Goal: Transaction & Acquisition: Obtain resource

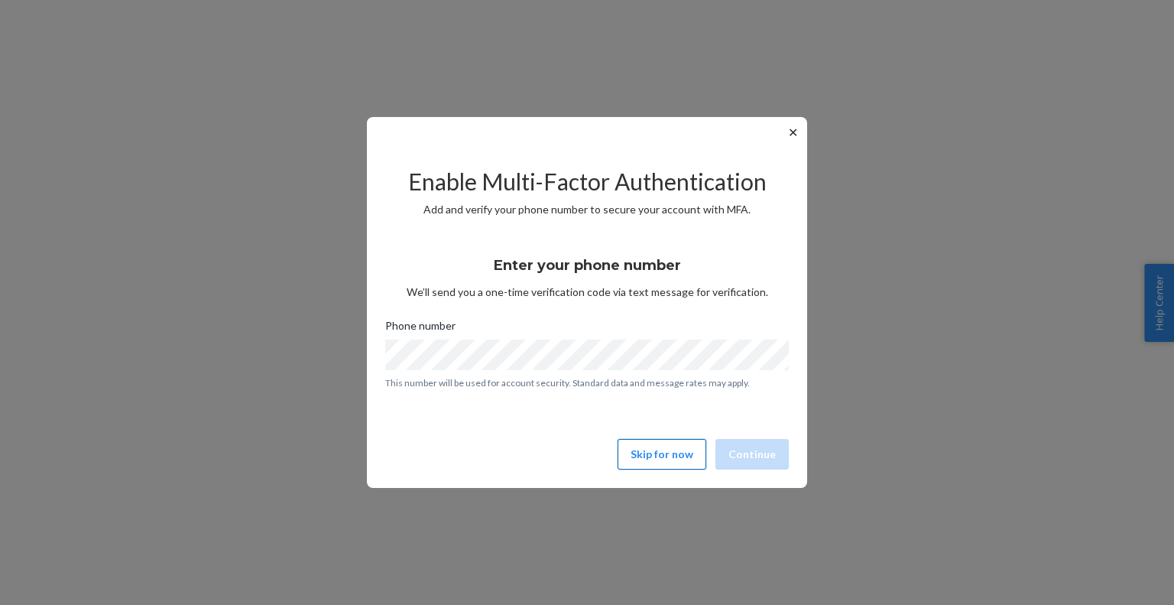
click at [648, 457] on button "Skip for now" at bounding box center [662, 454] width 89 height 31
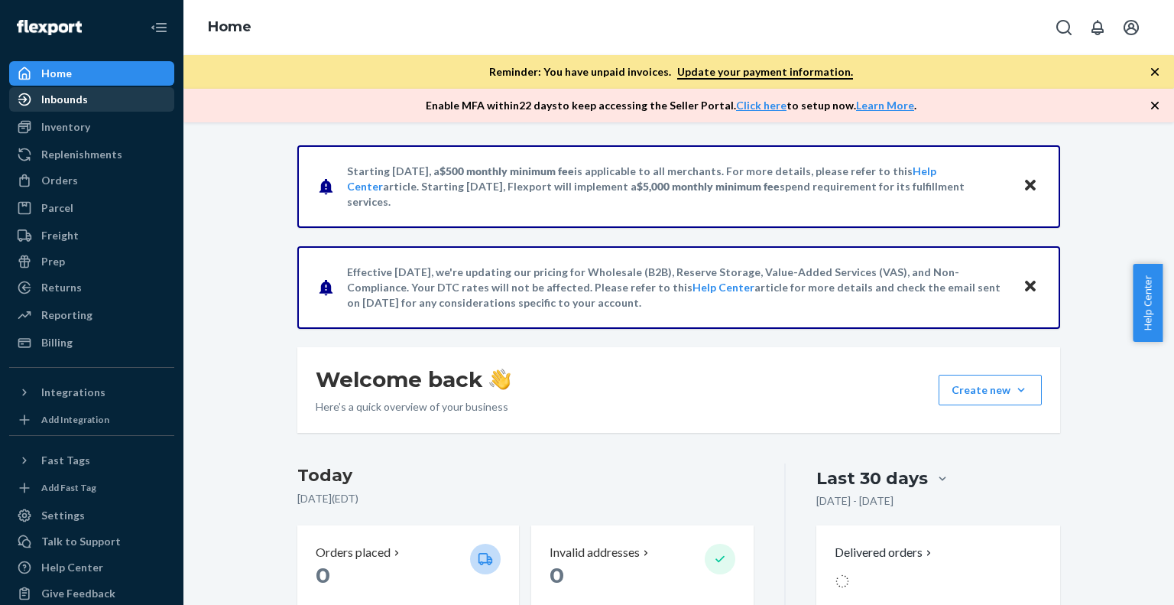
click at [71, 100] on div "Inbounds" at bounding box center [64, 99] width 47 height 15
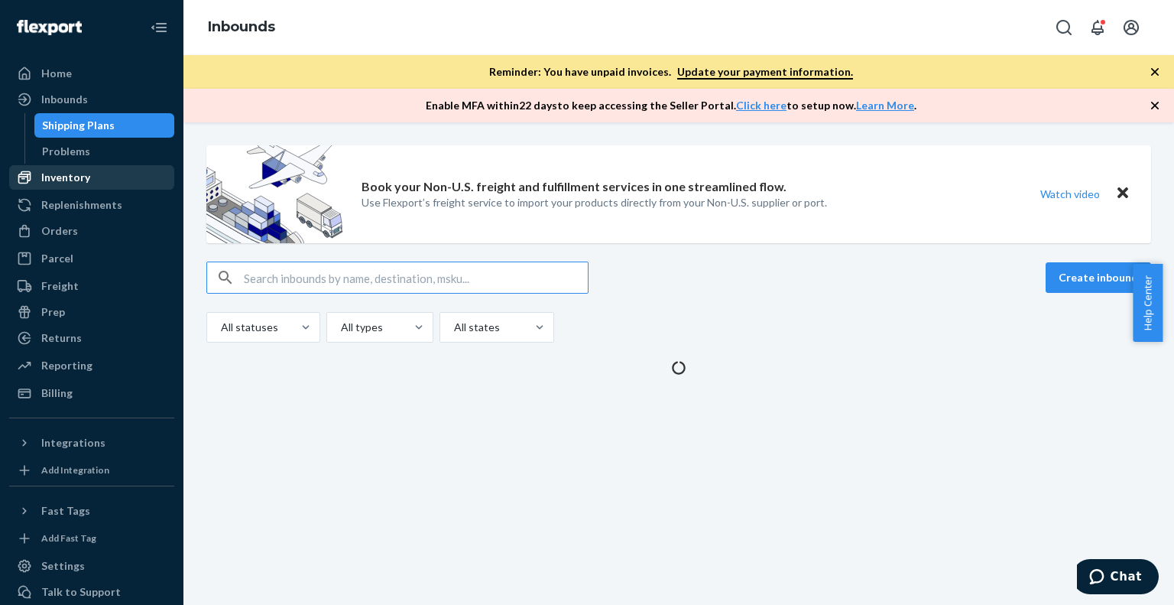
click at [86, 172] on div "Inventory" at bounding box center [65, 177] width 49 height 15
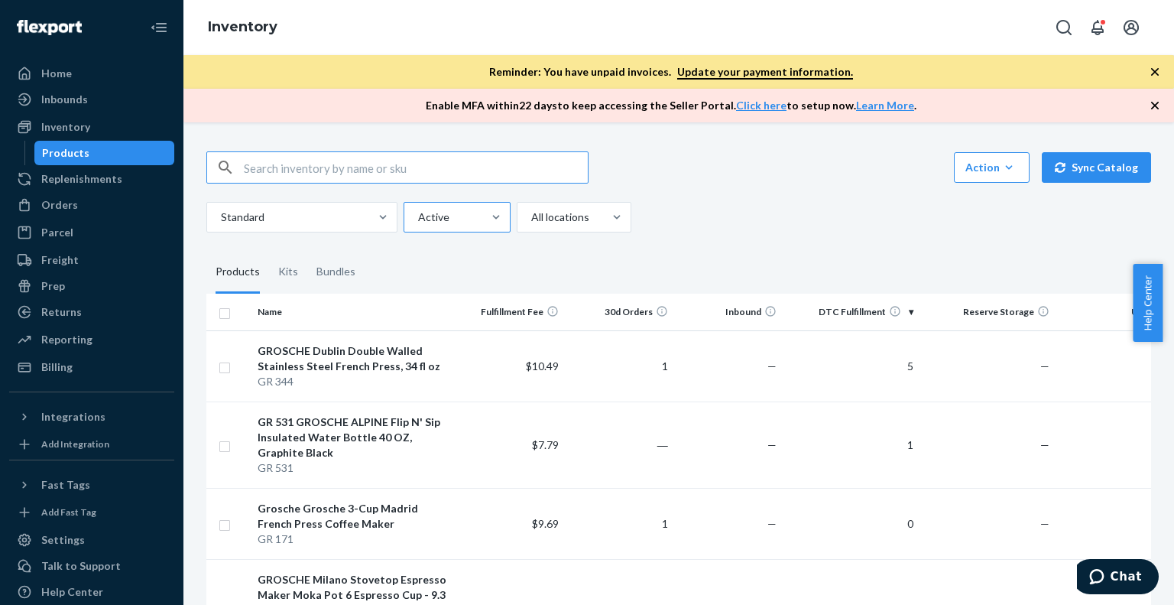
click at [447, 222] on div at bounding box center [456, 217] width 78 height 18
click at [418, 222] on input "Active" at bounding box center [418, 216] width 2 height 15
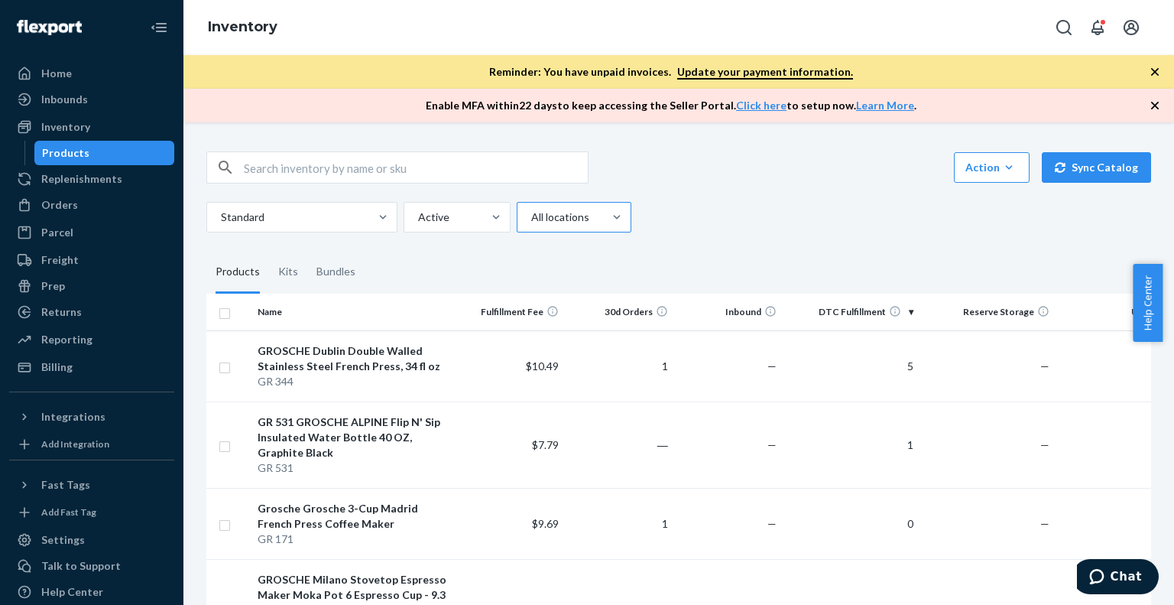
click at [571, 219] on div at bounding box center [573, 217] width 86 height 18
click at [531, 219] on input "All locations" at bounding box center [531, 216] width 2 height 15
click at [765, 226] on div "Standard Active option All locations focused, 1 of 3. 3 results available. Use …" at bounding box center [673, 217] width 934 height 31
click at [1006, 168] on icon "button" at bounding box center [1009, 167] width 7 height 4
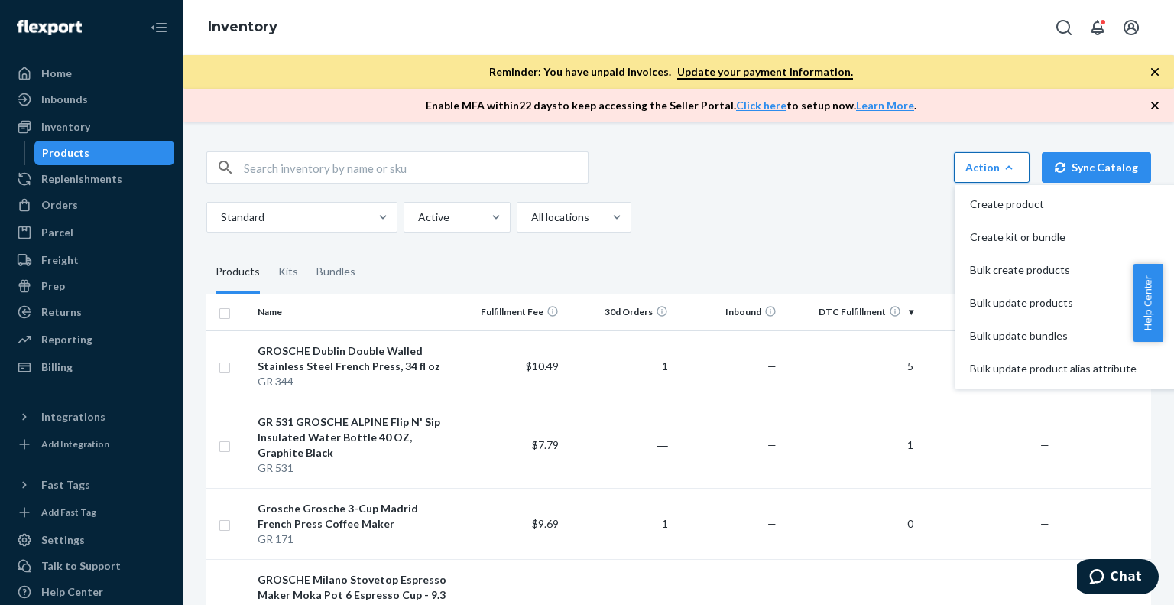
click at [76, 128] on div "Inventory" at bounding box center [65, 126] width 49 height 15
click at [841, 193] on div "Action Create product Create kit or bundle Bulk create products Bulk update pro…" at bounding box center [678, 191] width 945 height 81
click at [833, 213] on div "Standard Active All locations" at bounding box center [673, 217] width 934 height 31
click at [1155, 106] on icon "button" at bounding box center [1155, 106] width 8 height 8
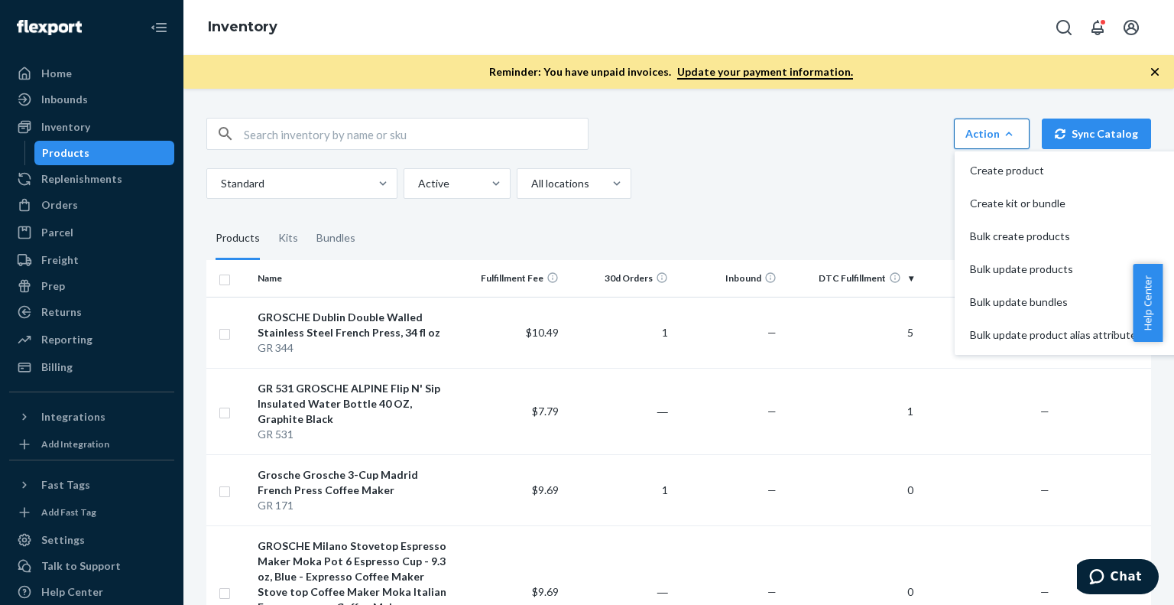
click at [1156, 72] on icon "button" at bounding box center [1155, 71] width 15 height 15
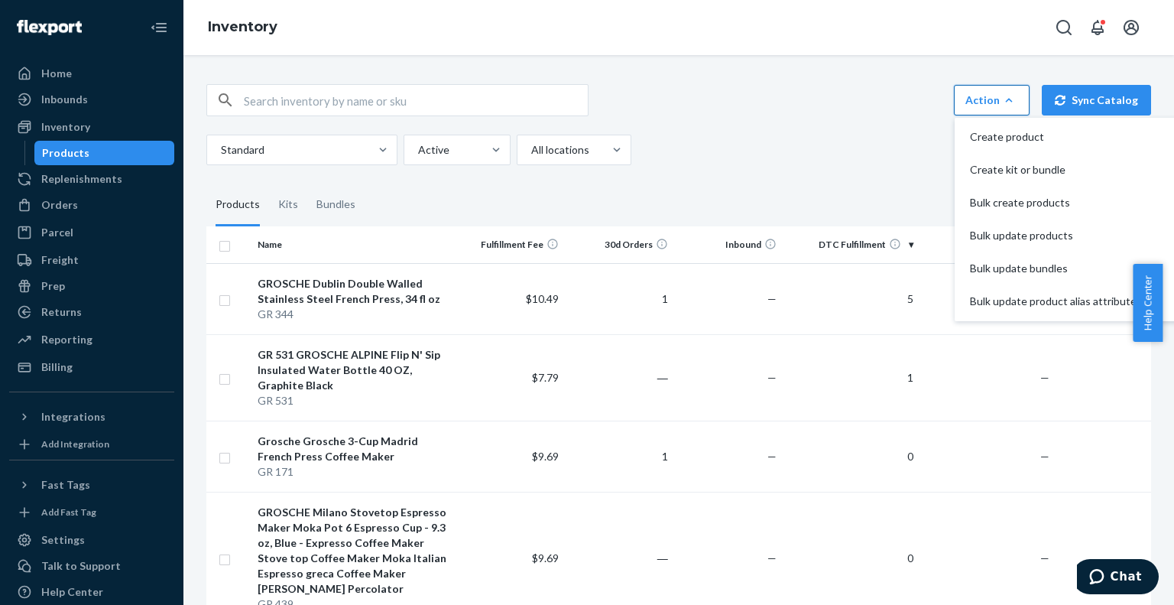
click at [865, 188] on fieldset "Products Kits Bundles" at bounding box center [678, 204] width 945 height 43
click at [1003, 102] on icon "button" at bounding box center [1009, 100] width 15 height 15
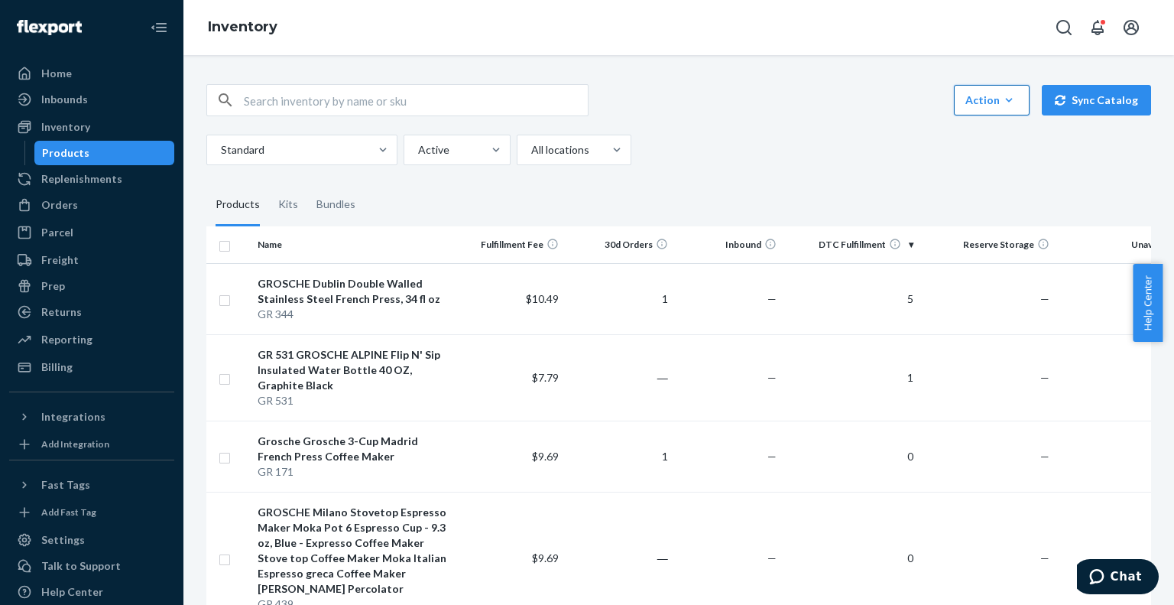
click at [888, 158] on div "Standard Active All locations" at bounding box center [673, 150] width 934 height 31
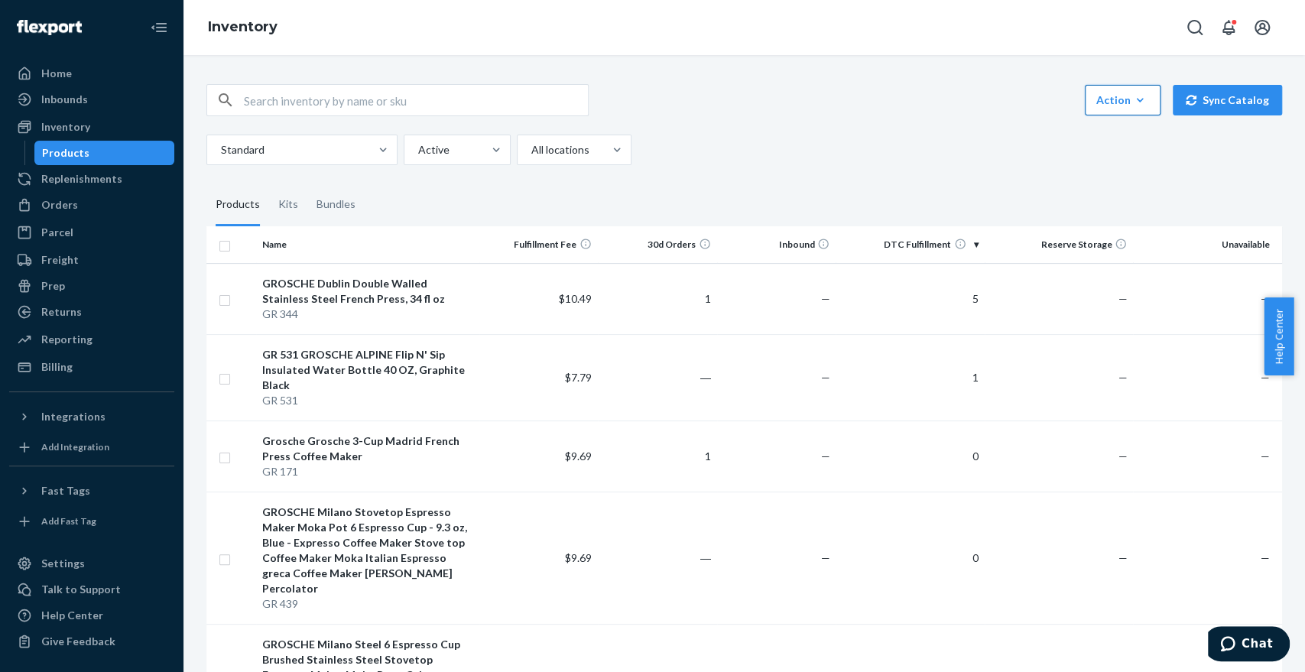
click at [711, 158] on div "Standard Active All locations" at bounding box center [738, 150] width 1064 height 31
click at [95, 345] on div "Reporting" at bounding box center [92, 339] width 162 height 21
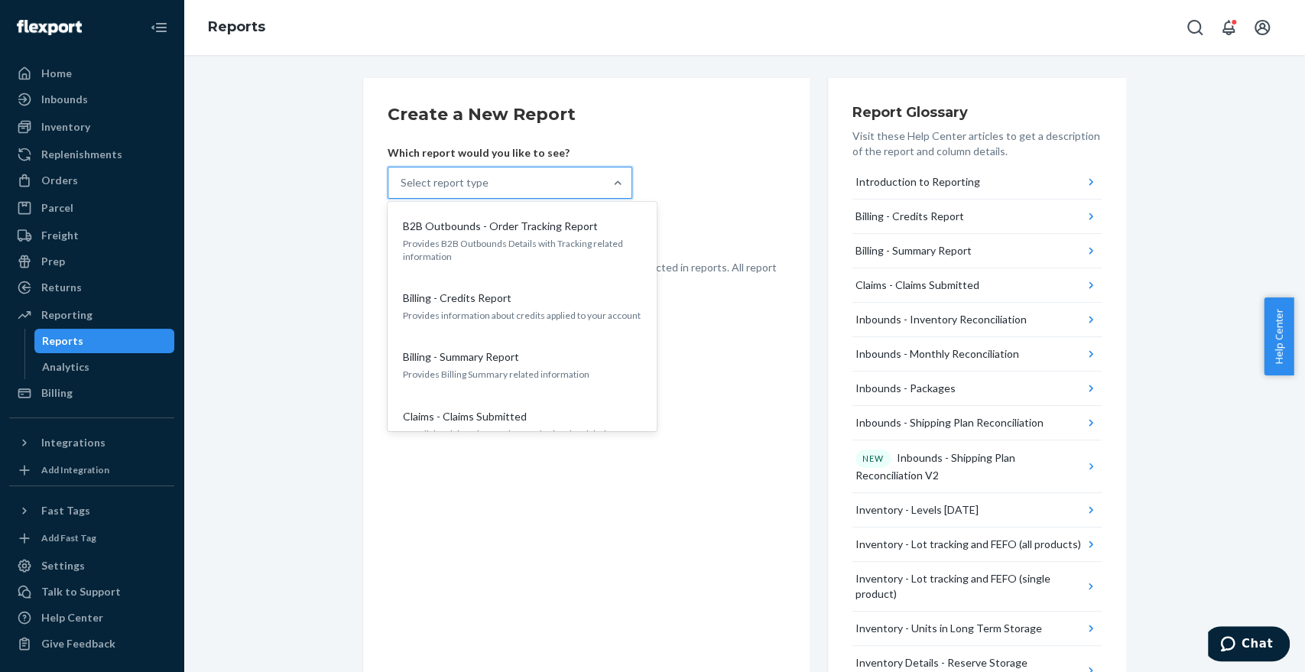
click at [532, 176] on div "Select report type" at bounding box center [496, 182] width 216 height 31
click at [402, 176] on input "option B2B Outbounds - Order Tracking Report focused, 1 of 28. 28 results avail…" at bounding box center [402, 182] width 2 height 15
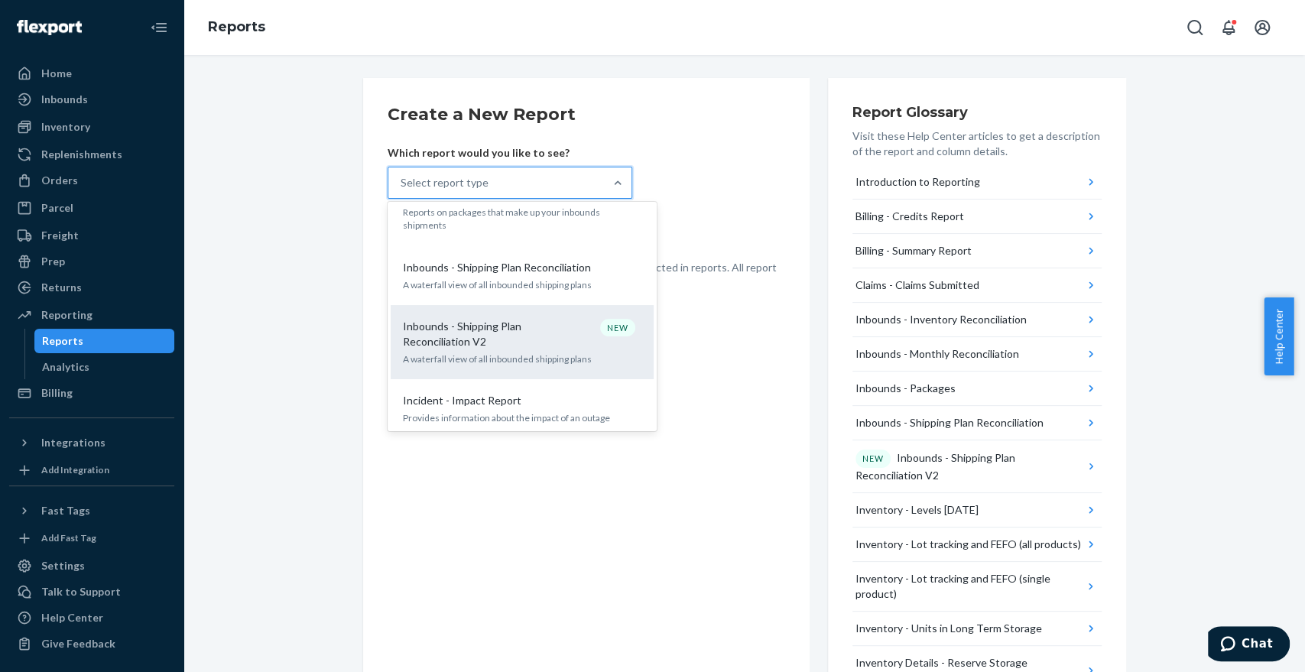
scroll to position [509, 0]
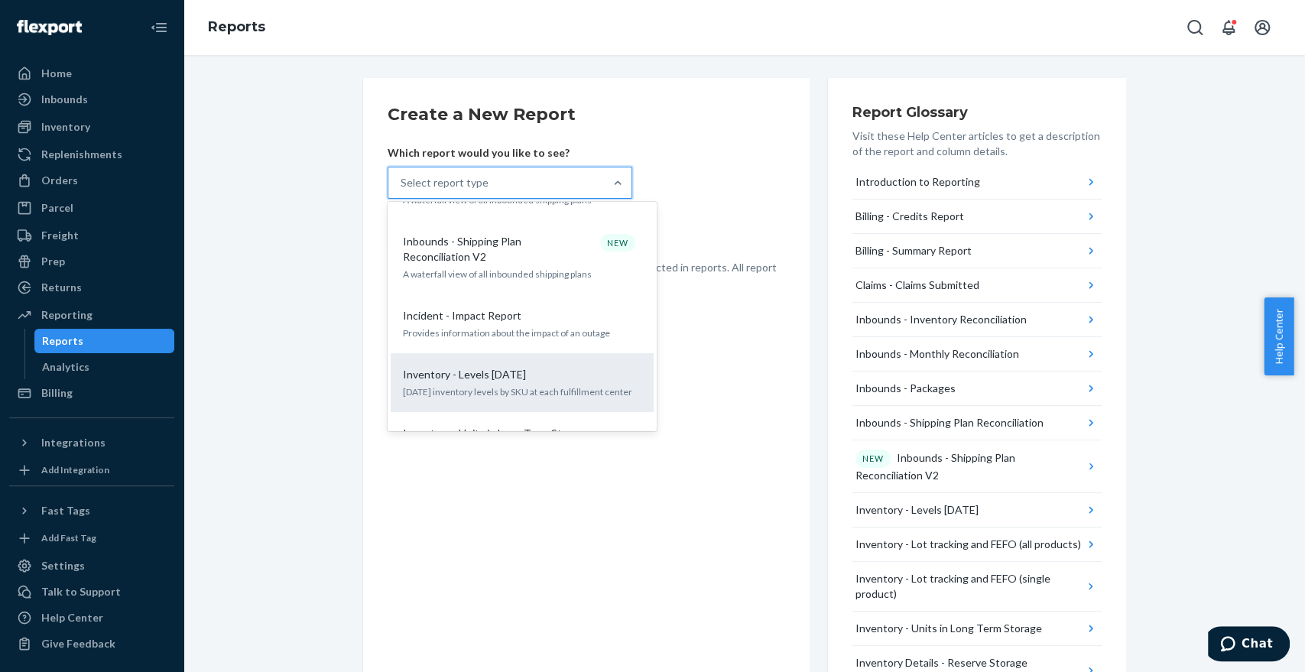
click at [537, 367] on div "Inventory - Levels [DATE]" at bounding box center [519, 374] width 245 height 15
click at [402, 190] on input "option Inventory - Levels [DATE] focused, 11 of 28. 28 results available. Use U…" at bounding box center [402, 182] width 2 height 15
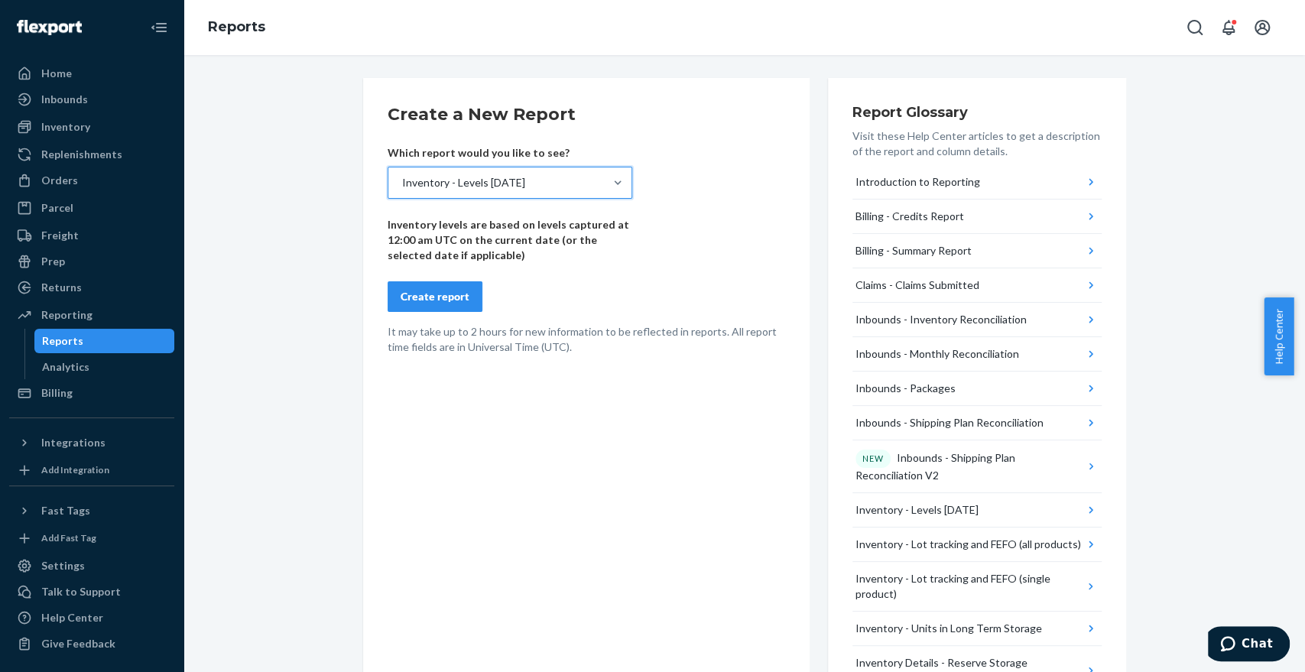
click at [449, 298] on div "Create report" at bounding box center [435, 296] width 69 height 15
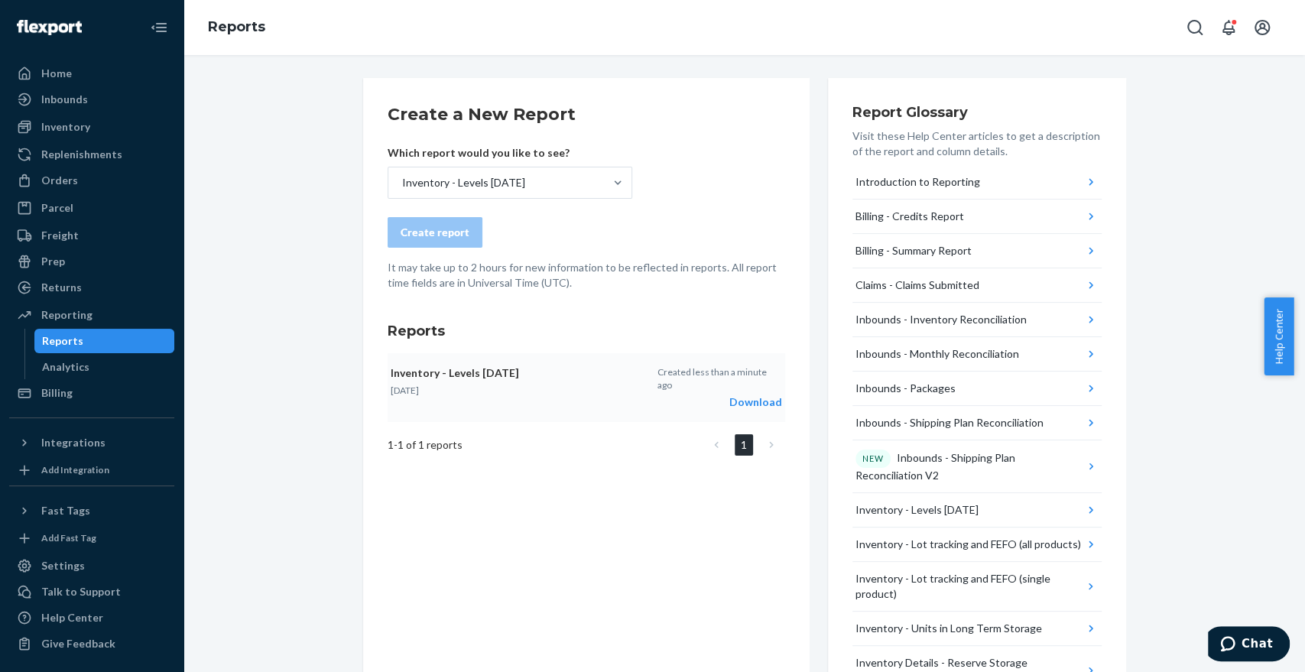
click at [758, 395] on div "Download" at bounding box center [719, 402] width 125 height 15
